Goal: Learn about a topic

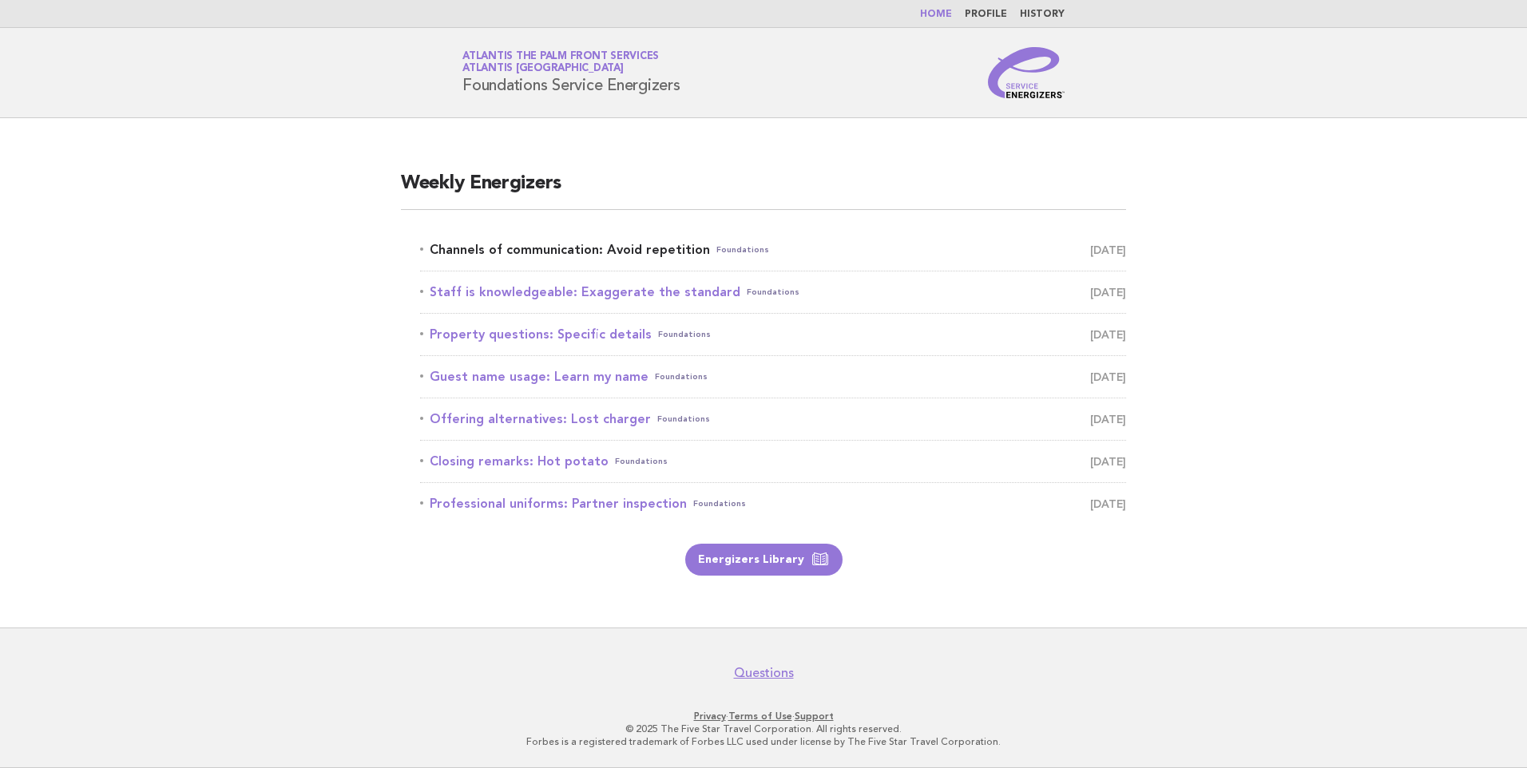
click at [539, 251] on link "Channels of communication: Avoid repetition Foundations [DATE]" at bounding box center [773, 250] width 706 height 22
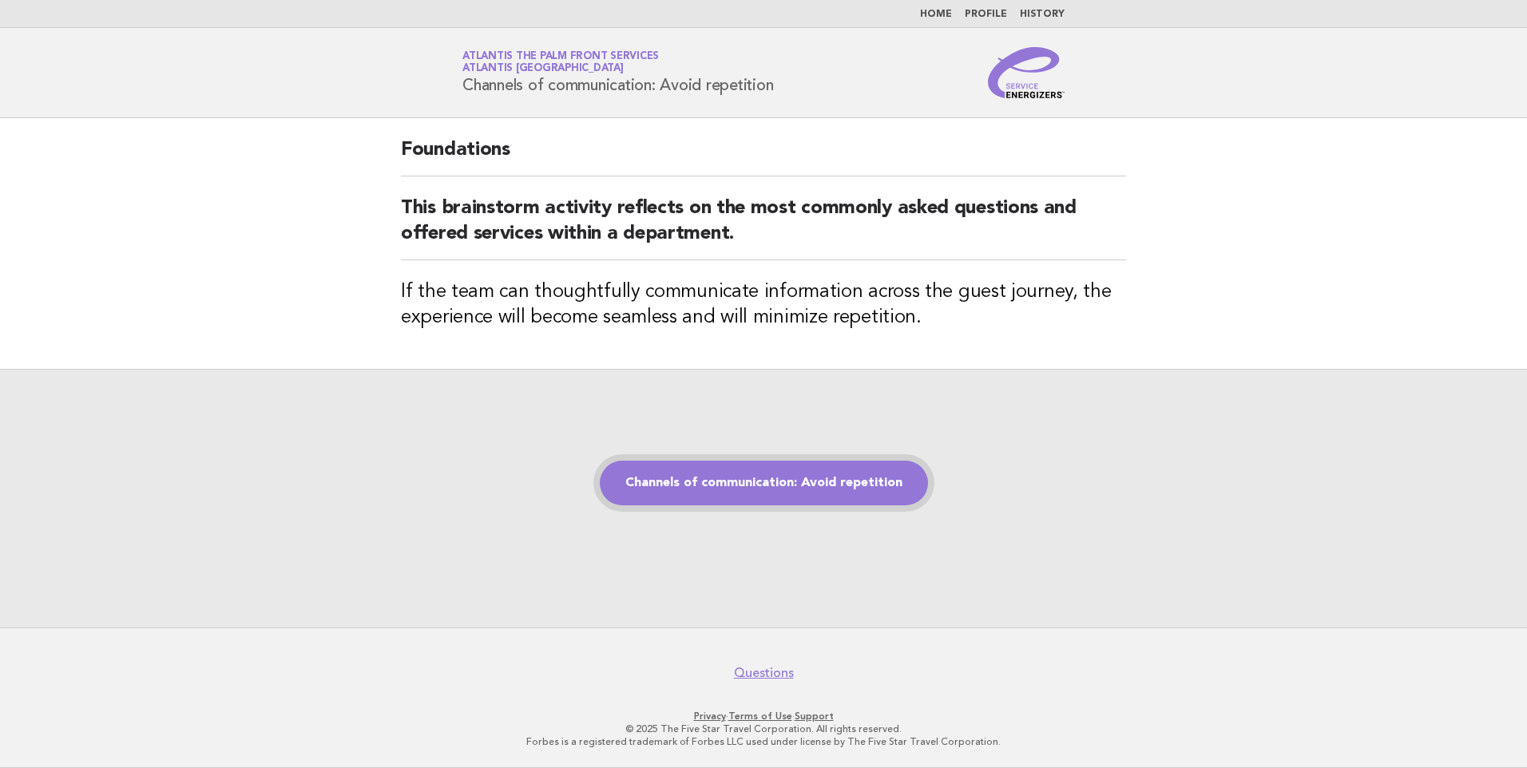
click at [715, 470] on link "Channels of communication: Avoid repetition" at bounding box center [764, 483] width 328 height 45
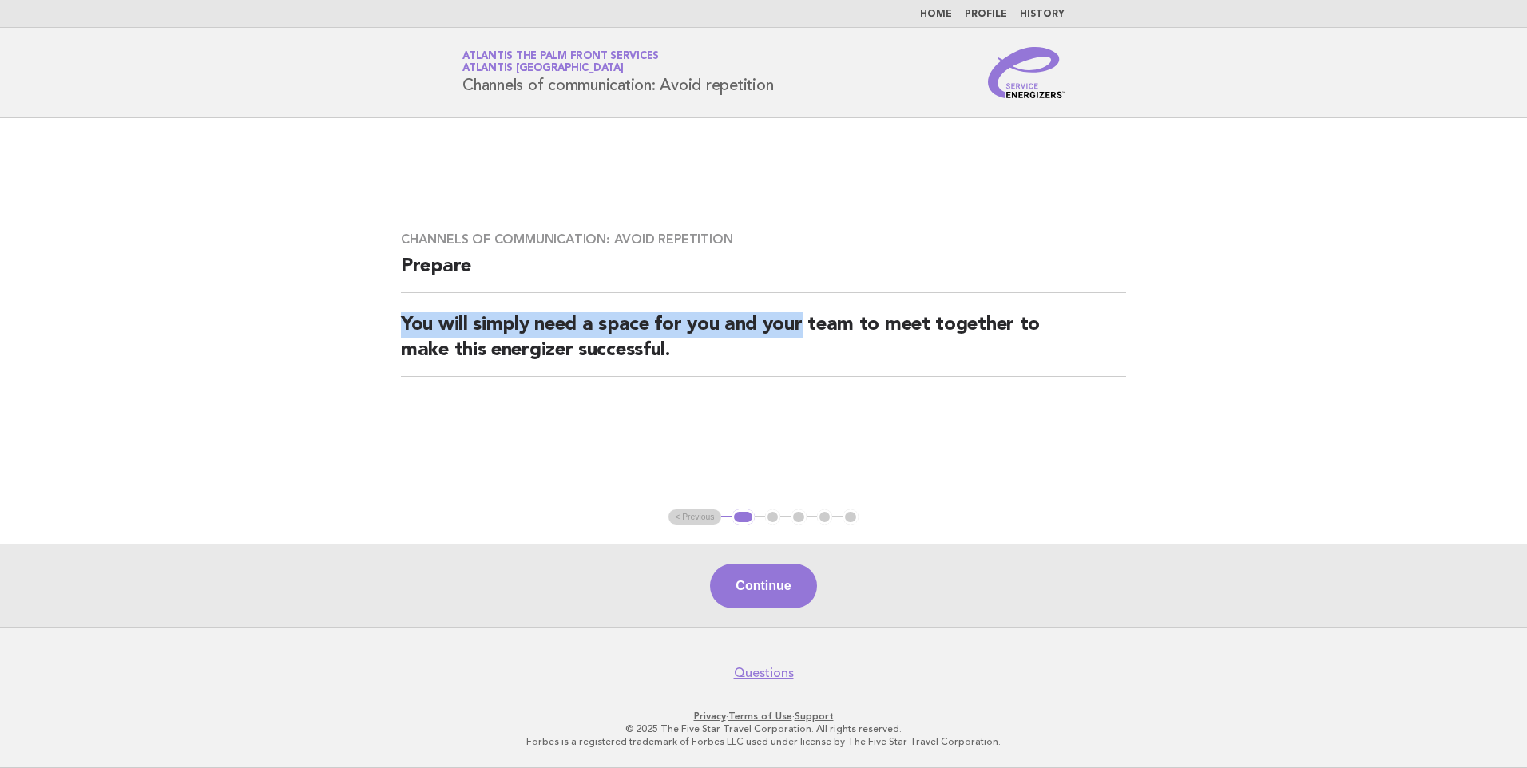
drag, startPoint x: 402, startPoint y: 320, endPoint x: 804, endPoint y: 320, distance: 402.4
click at [804, 320] on h2 "You will simply need a space for you and your team to meet together to make thi…" at bounding box center [763, 344] width 725 height 65
click at [769, 580] on button "Continue" at bounding box center [763, 586] width 106 height 45
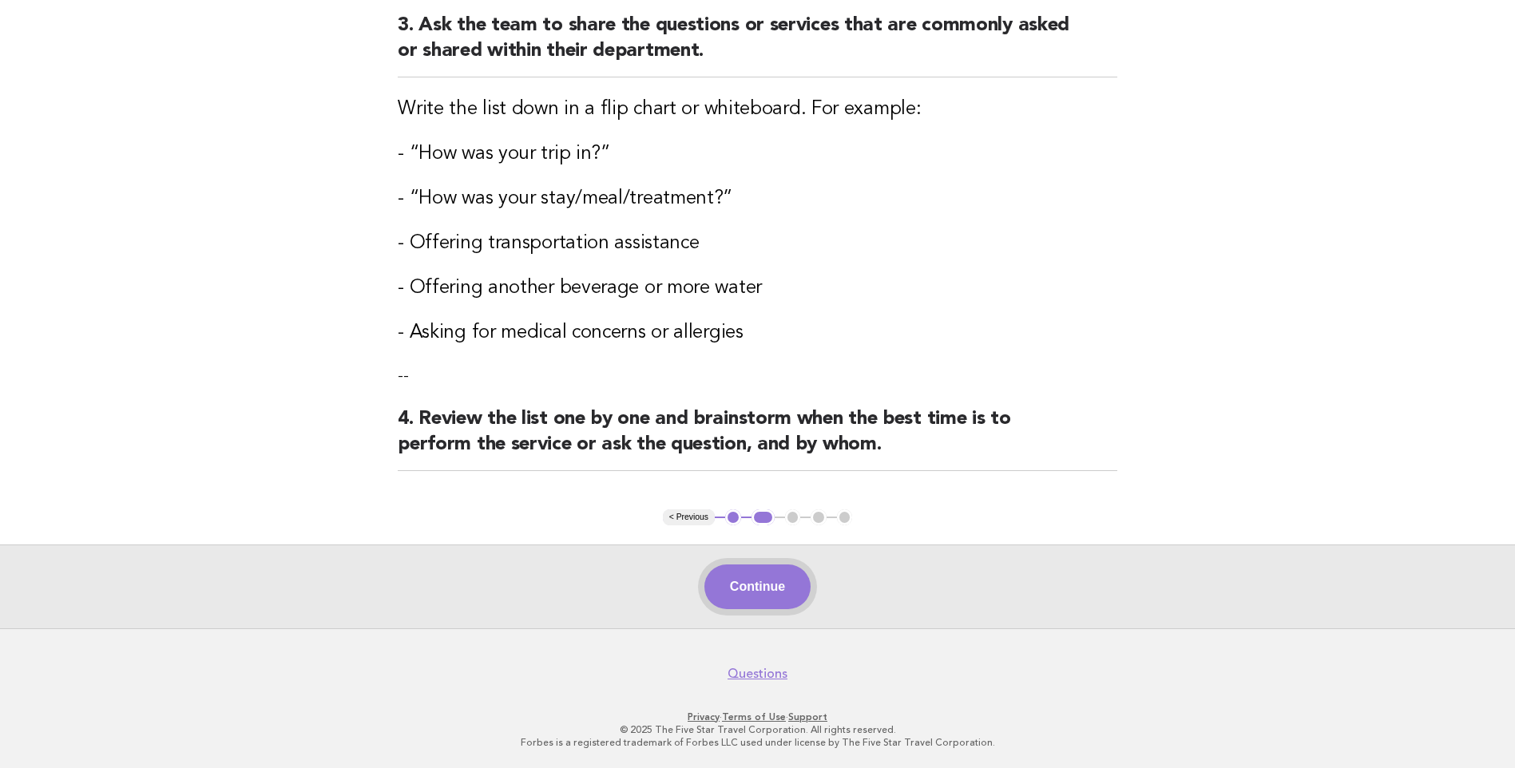
click at [767, 571] on button "Continue" at bounding box center [757, 587] width 106 height 45
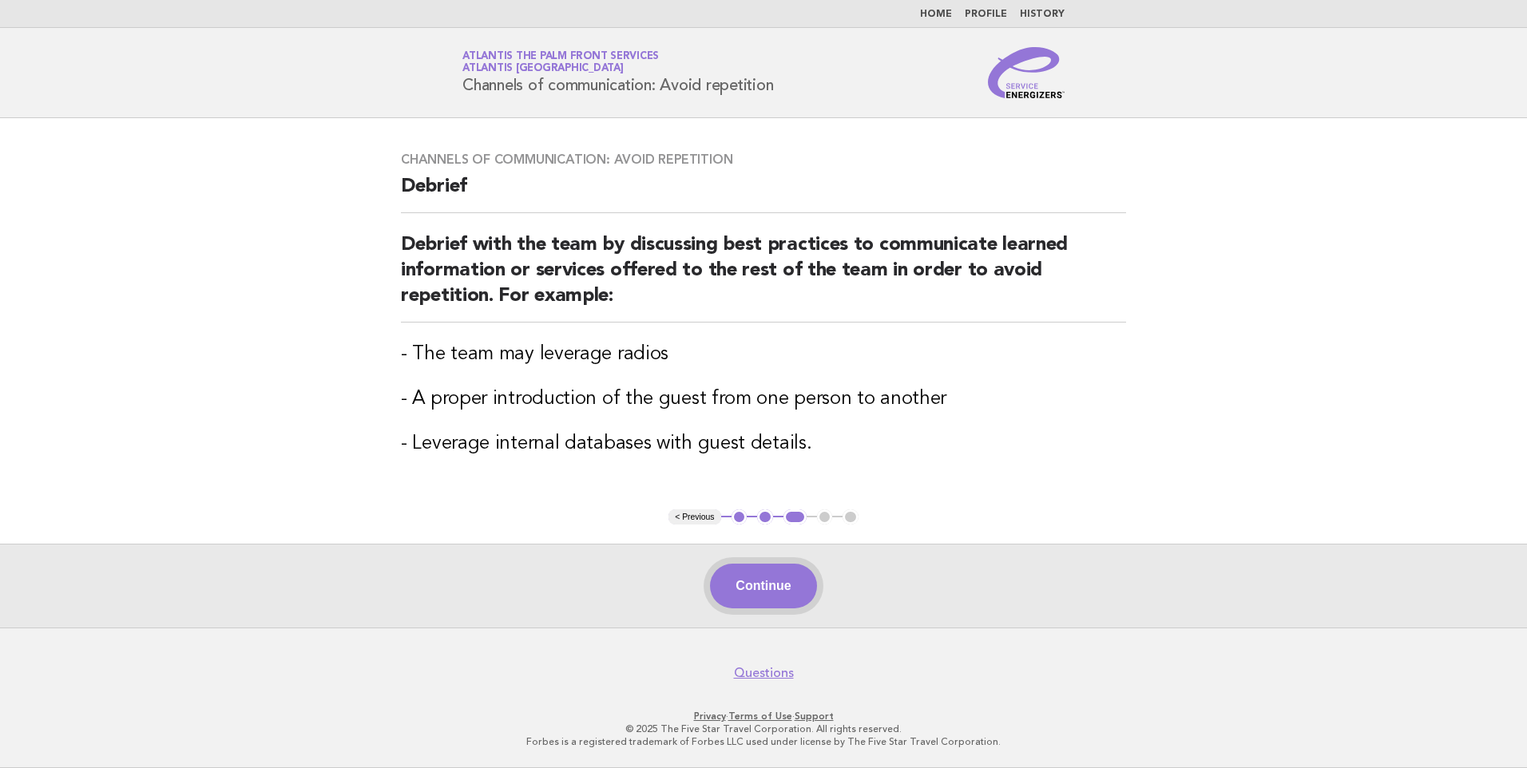
click at [807, 586] on button "Continue" at bounding box center [763, 586] width 106 height 45
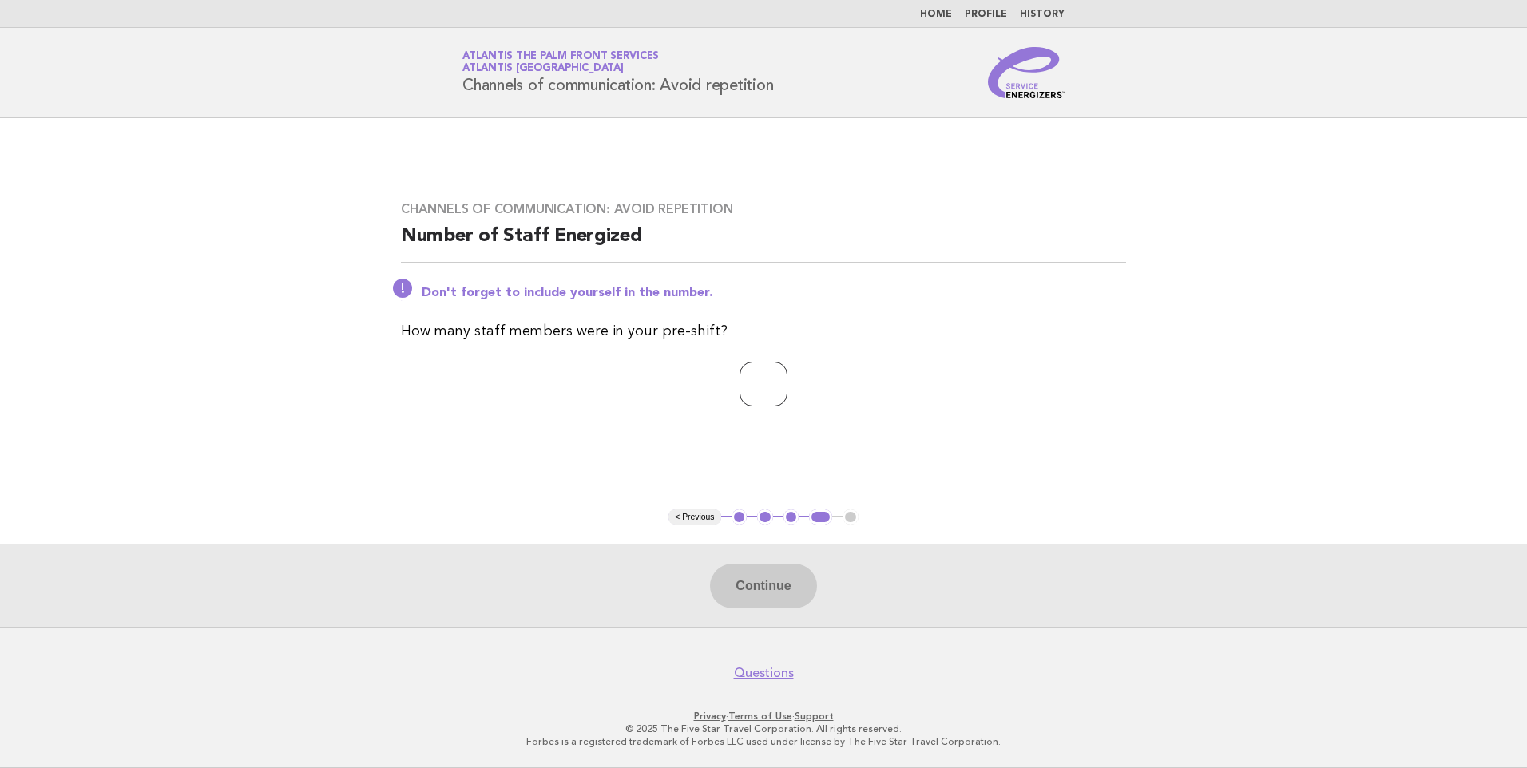
click at [767, 385] on input "number" at bounding box center [763, 384] width 48 height 45
type input "*"
click at [745, 569] on button "Continue" at bounding box center [763, 586] width 106 height 45
